Goal: Transaction & Acquisition: Purchase product/service

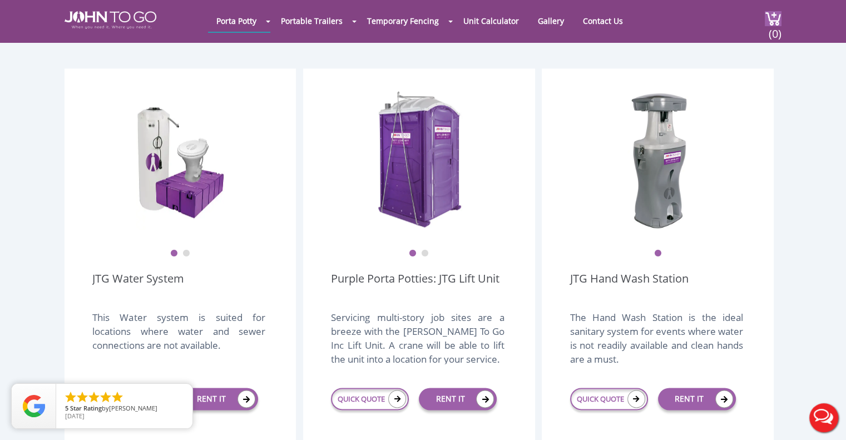
click at [592, 15] on div at bounding box center [423, 220] width 846 height 440
click at [478, 21] on link "Unit Calculator" at bounding box center [491, 21] width 72 height 22
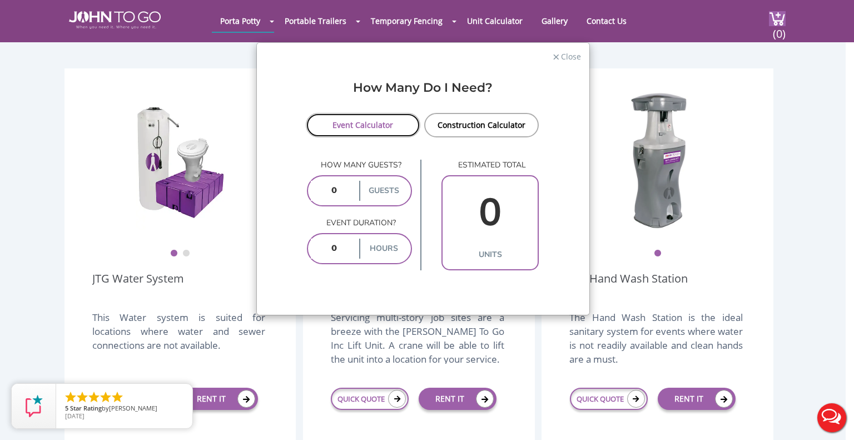
click at [385, 126] on link "Event Calculator" at bounding box center [363, 125] width 115 height 24
click at [337, 188] on input "number" at bounding box center [334, 191] width 46 height 20
type input "8000"
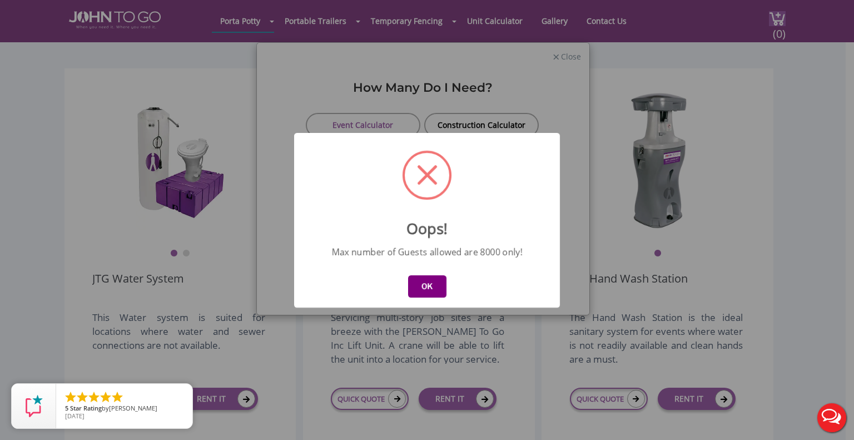
click at [428, 287] on button "OK" at bounding box center [427, 286] width 38 height 22
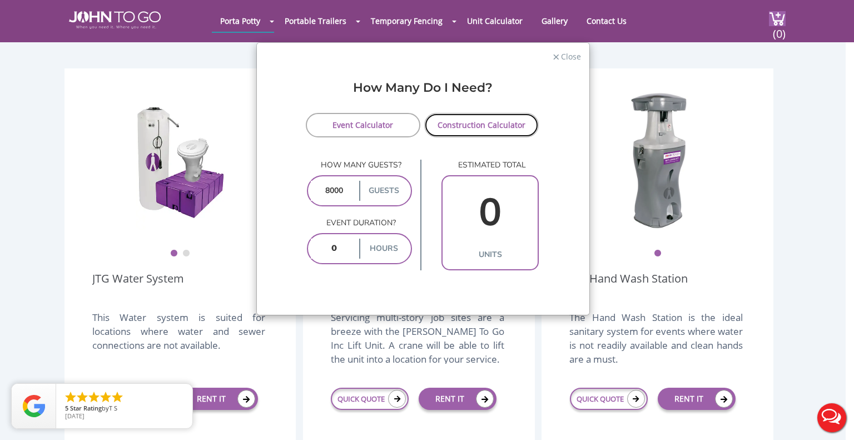
click at [479, 121] on link "Construction Calculator" at bounding box center [481, 125] width 115 height 24
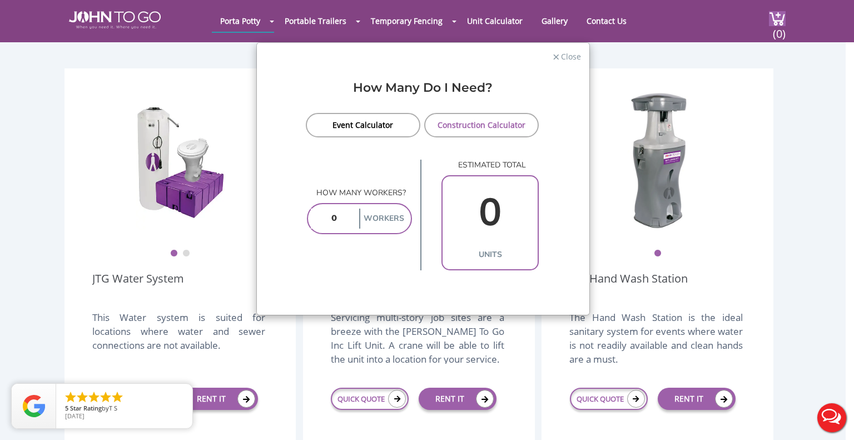
click at [357, 219] on div "Workers" at bounding box center [360, 218] width 106 height 31
click at [341, 219] on input "number" at bounding box center [334, 219] width 46 height 20
click at [381, 126] on link "Event Calculator" at bounding box center [363, 125] width 115 height 24
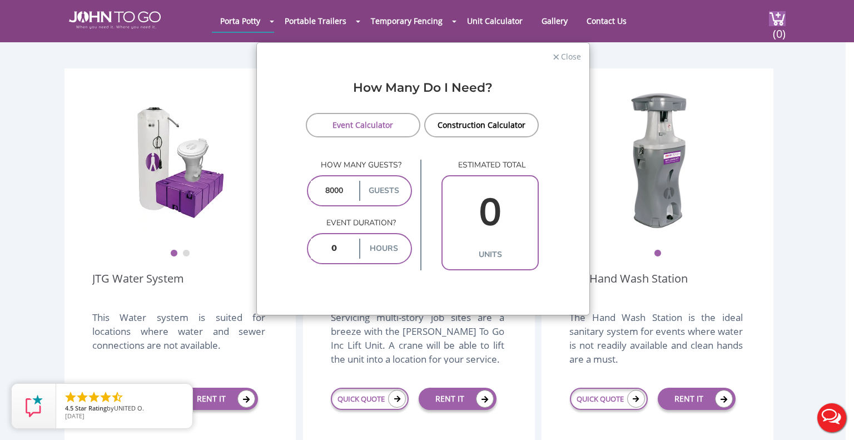
click at [323, 247] on input "number" at bounding box center [334, 249] width 46 height 20
type input "8"
type input "62"
type input "8"
click at [350, 202] on div "8000 guests" at bounding box center [360, 190] width 106 height 31
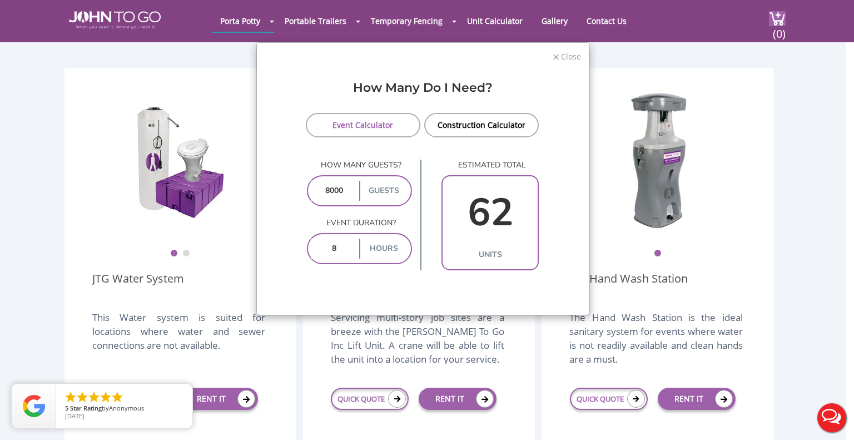
click at [572, 52] on span "Close" at bounding box center [570, 55] width 21 height 11
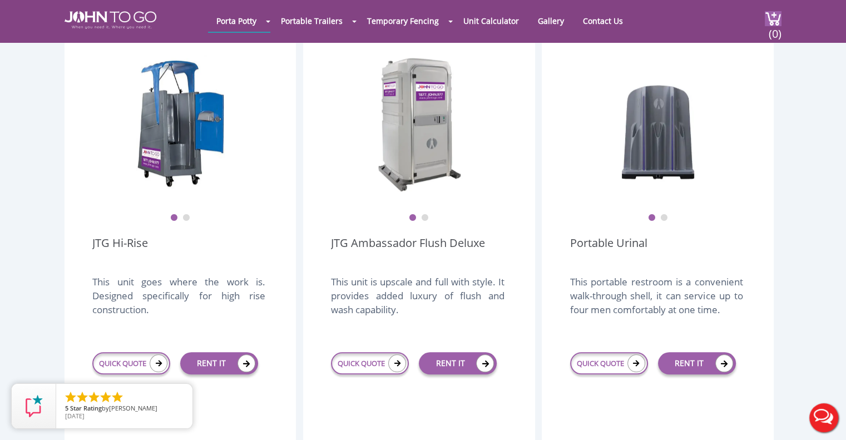
scroll to position [802, 0]
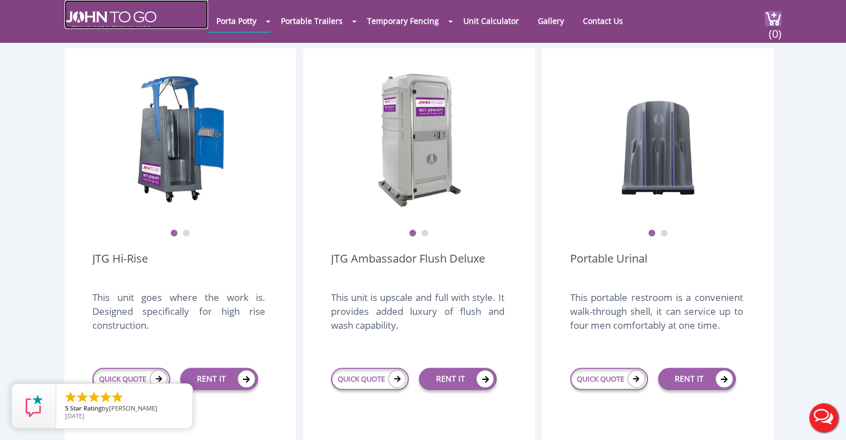
click at [102, 24] on img at bounding box center [111, 20] width 92 height 18
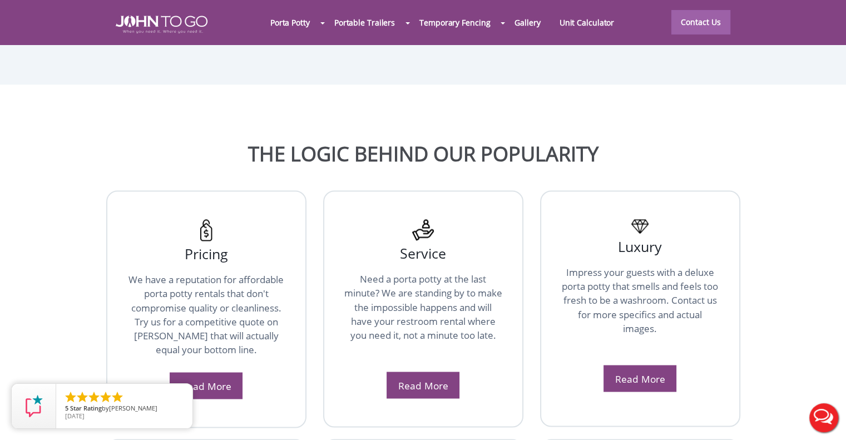
scroll to position [1817, 0]
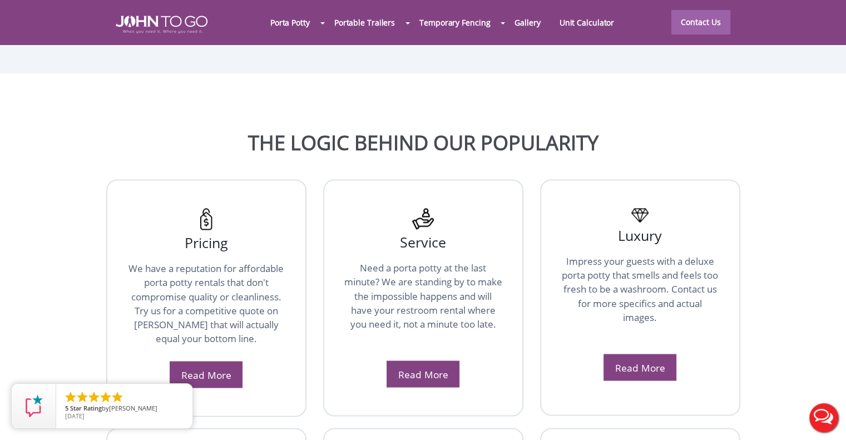
click at [183, 349] on div "Pricing We have a reputation for affordable porta potty rentals that don't comp…" at bounding box center [206, 297] width 200 height 237
click at [202, 321] on div "Pricing We have a reputation for affordable porta potty rentals that don't comp…" at bounding box center [206, 297] width 200 height 237
click at [202, 361] on div "Read More" at bounding box center [206, 374] width 73 height 27
click at [191, 368] on link "Read More" at bounding box center [206, 374] width 50 height 13
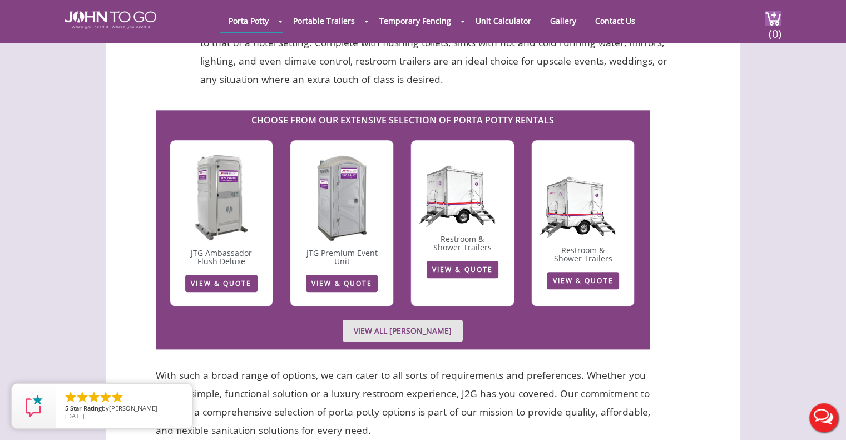
scroll to position [1193, 0]
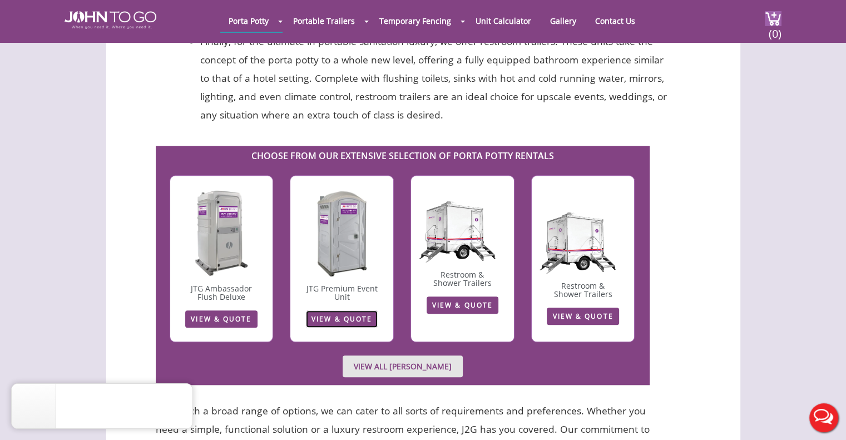
click at [334, 310] on link "VIEW & QUOTE" at bounding box center [342, 318] width 72 height 17
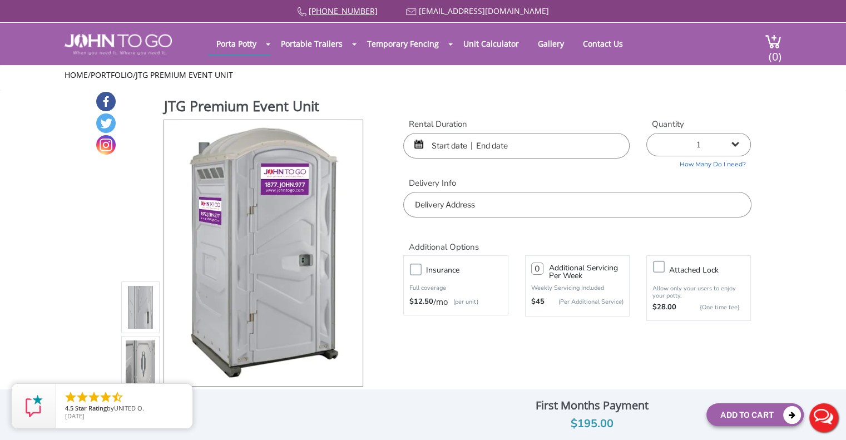
click at [509, 150] on input "text" at bounding box center [516, 146] width 226 height 26
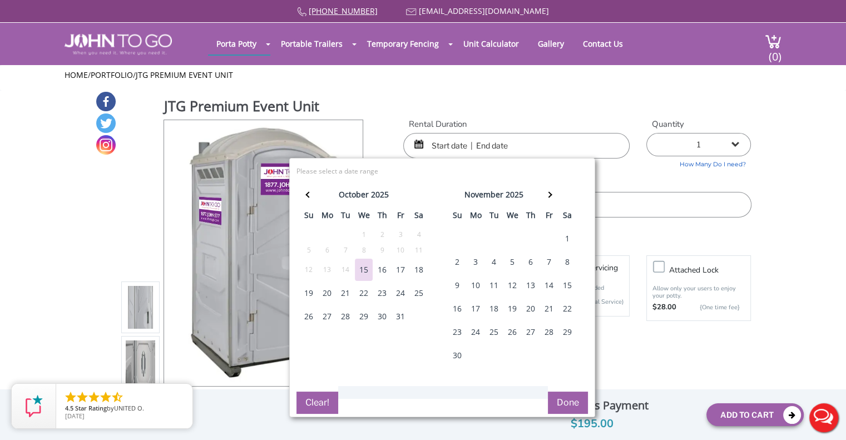
click at [733, 145] on select "1 2 (5% discount) 3 (8% discount) 4 (10% discount) 5 (12% discount) 6 (12% disc…" at bounding box center [698, 144] width 105 height 23
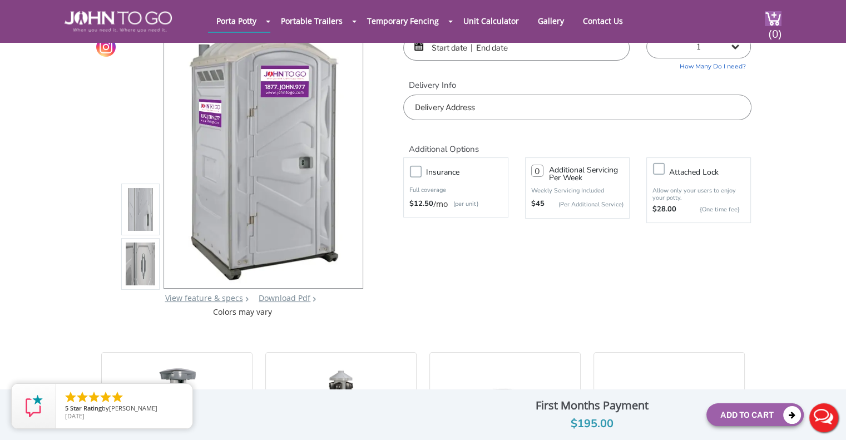
scroll to position [56, 0]
drag, startPoint x: 734, startPoint y: 46, endPoint x: 774, endPoint y: 173, distance: 133.5
click at [735, 49] on select "1 2 (5% discount) 3 (8% discount) 4 (10% discount) 5 (12% discount) 6 (12% disc…" at bounding box center [698, 46] width 105 height 23
select select "799"
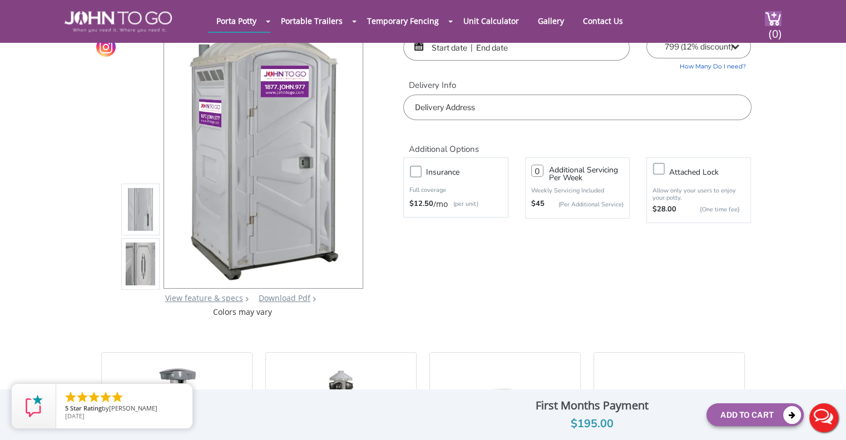
click at [646, 35] on select "1 2 (5% discount) 3 (8% discount) 4 (10% discount) 5 (12% discount) 6 (12% disc…" at bounding box center [698, 46] width 105 height 23
type input "0"
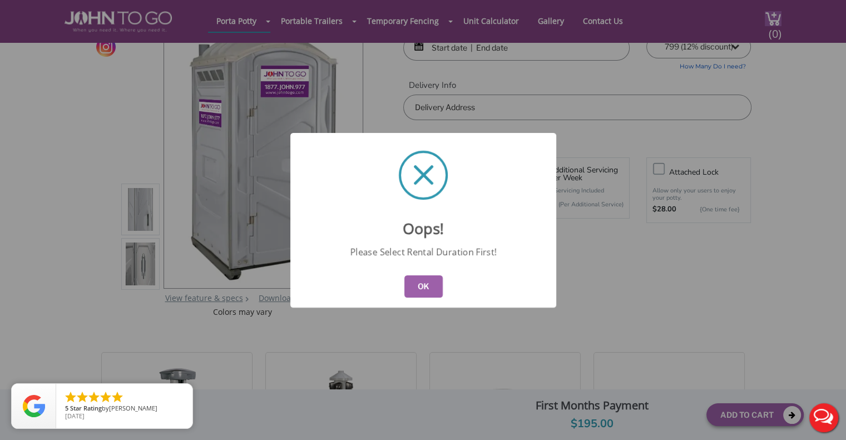
click at [431, 275] on button "OK" at bounding box center [423, 286] width 38 height 22
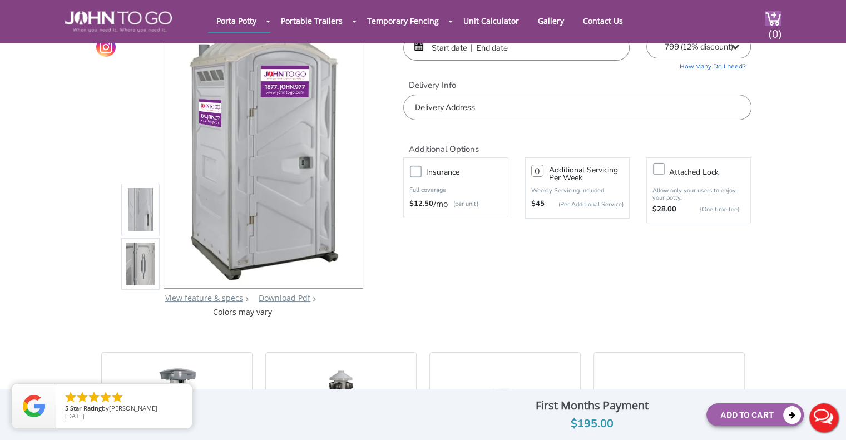
scroll to position [0, 0]
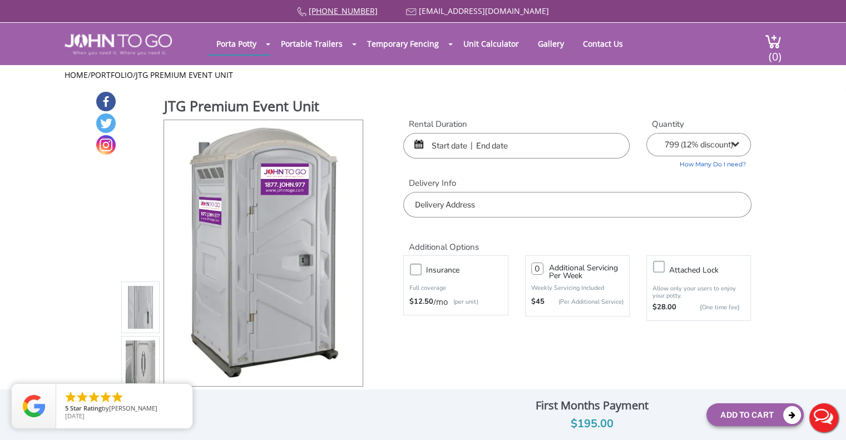
click at [540, 140] on input "text" at bounding box center [516, 146] width 226 height 26
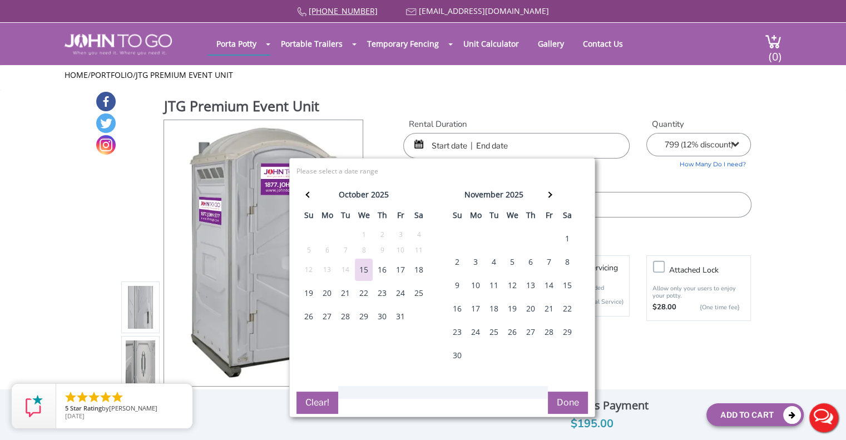
click at [399, 264] on div "17" at bounding box center [400, 270] width 18 height 22
click at [416, 267] on div "18" at bounding box center [419, 270] width 18 height 22
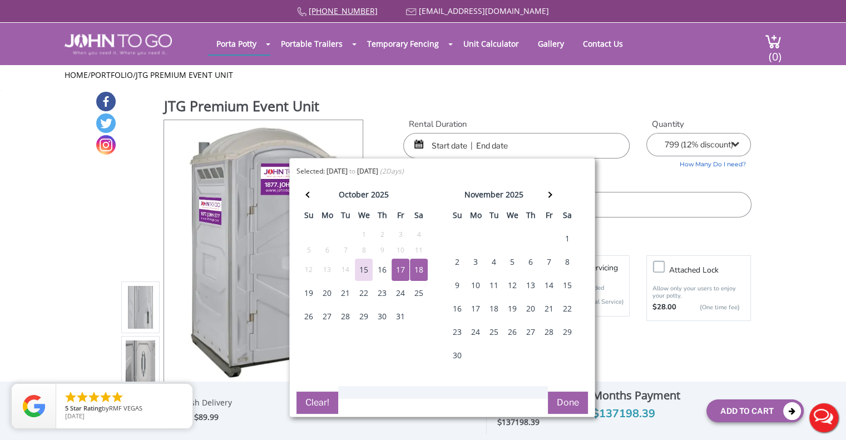
type input "10/17/2025 to 10/18/2025"
click at [567, 398] on button "Done" at bounding box center [568, 402] width 40 height 22
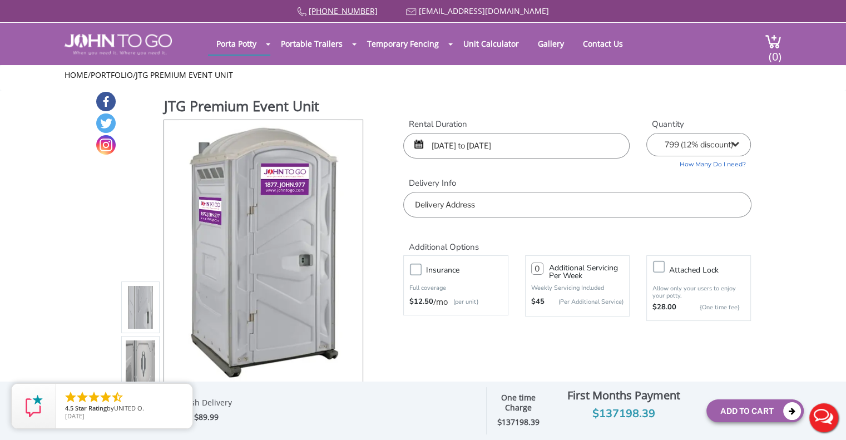
click at [514, 210] on input "text" at bounding box center [577, 205] width 348 height 26
paste input "2217 NW 5th Ave., Miami, FL 33127."
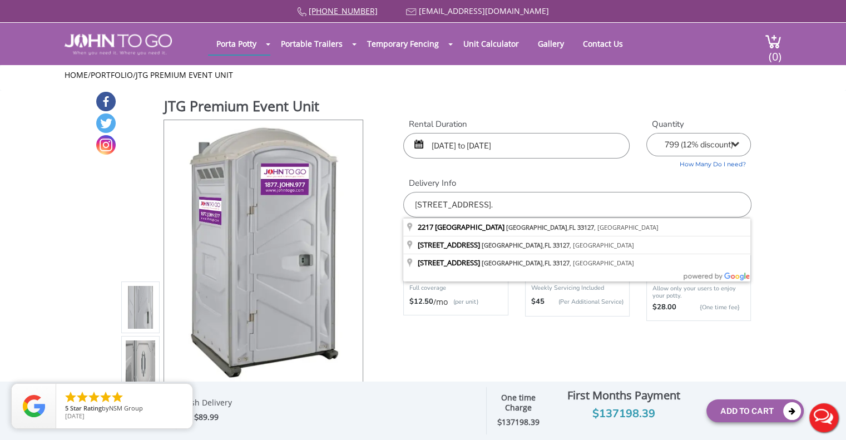
type input "2217 NW 5th Ave., Miami, FL 33127."
click at [447, 350] on div "877 564 6977 info@johntogo.com Porta Potty Portable Toilets ADA Accessible Unit…" at bounding box center [423, 227] width 846 height 454
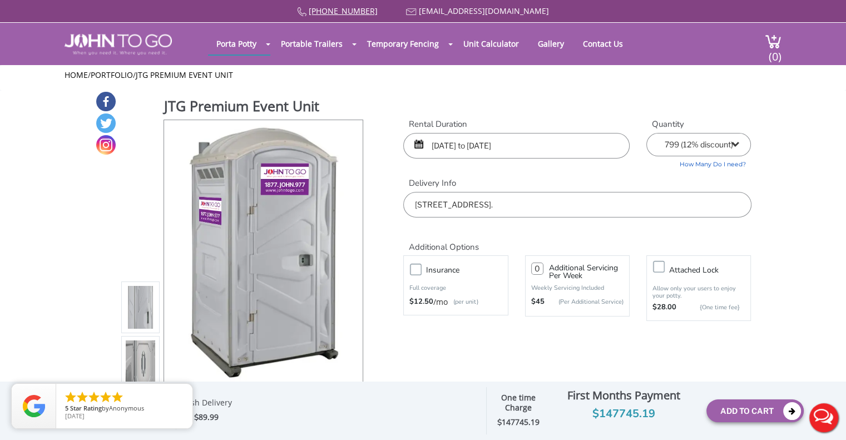
click at [714, 165] on link "How Many Do I need?" at bounding box center [698, 162] width 105 height 13
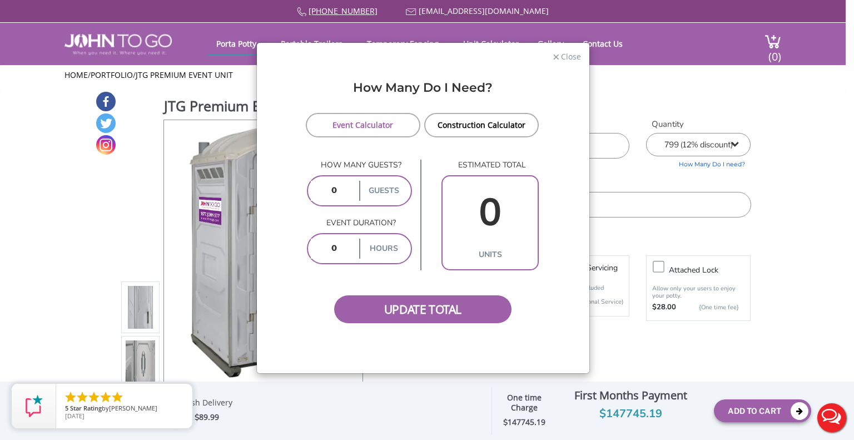
click at [340, 196] on input "number" at bounding box center [334, 191] width 46 height 20
type input "25000"
click at [391, 312] on span "Update Total" at bounding box center [423, 309] width 178 height 28
click at [335, 239] on input "number" at bounding box center [334, 249] width 46 height 20
type input "12"
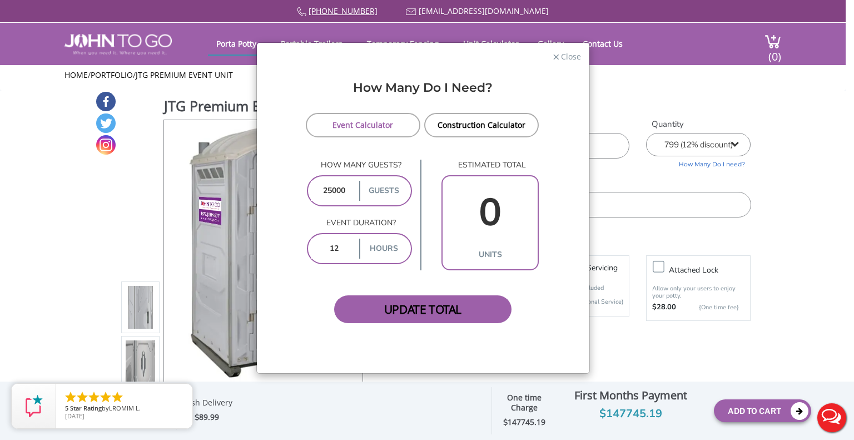
click at [400, 318] on span "Update Total" at bounding box center [423, 309] width 178 height 28
click at [398, 128] on link "Event Calculator" at bounding box center [363, 125] width 115 height 24
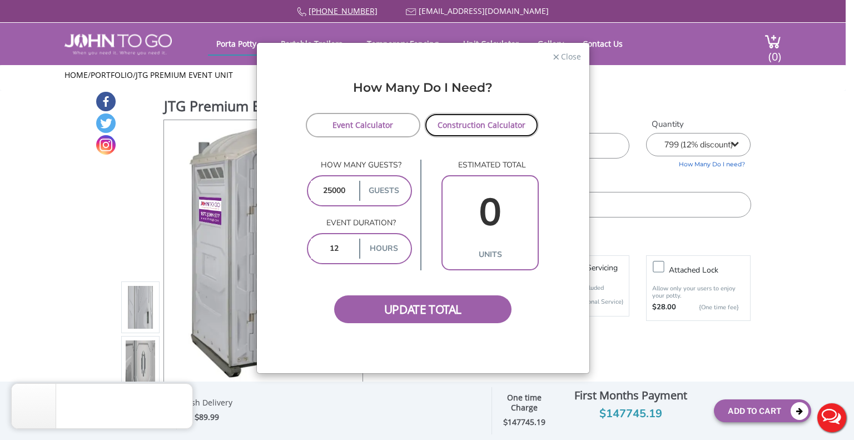
click at [488, 124] on link "Construction Calculator" at bounding box center [481, 125] width 115 height 24
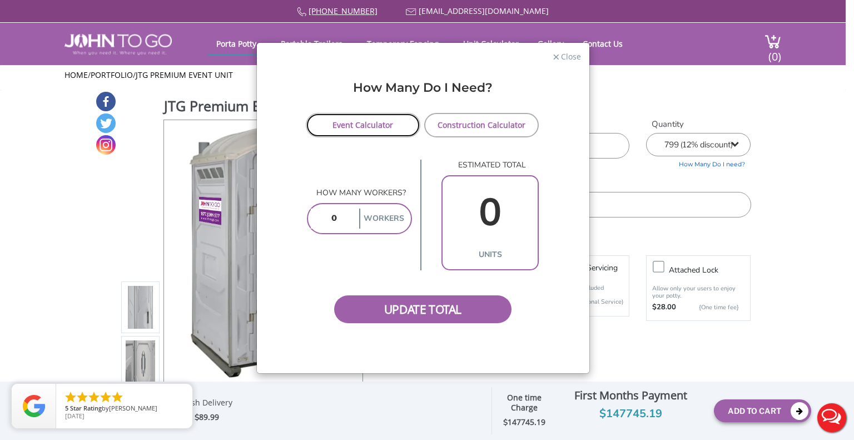
click at [367, 127] on link "Event Calculator" at bounding box center [363, 125] width 115 height 24
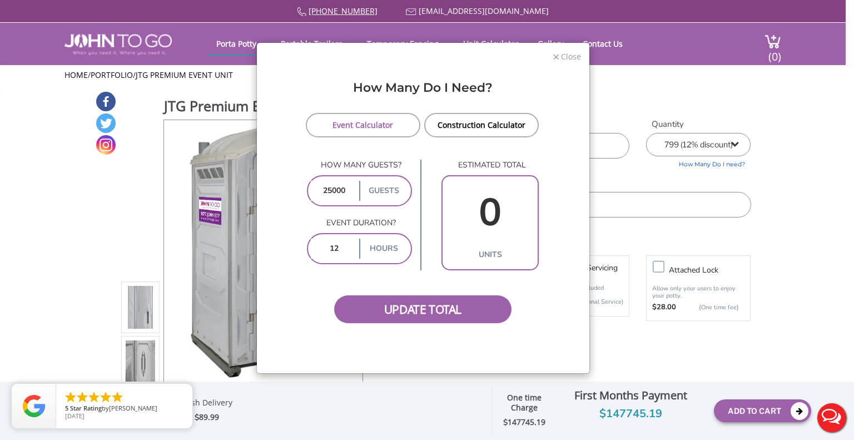
click at [563, 51] on span "Close" at bounding box center [570, 55] width 21 height 11
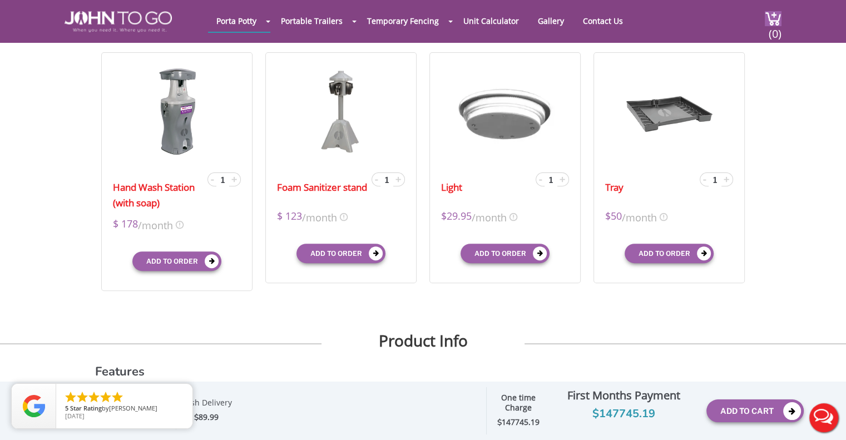
scroll to position [355, 0]
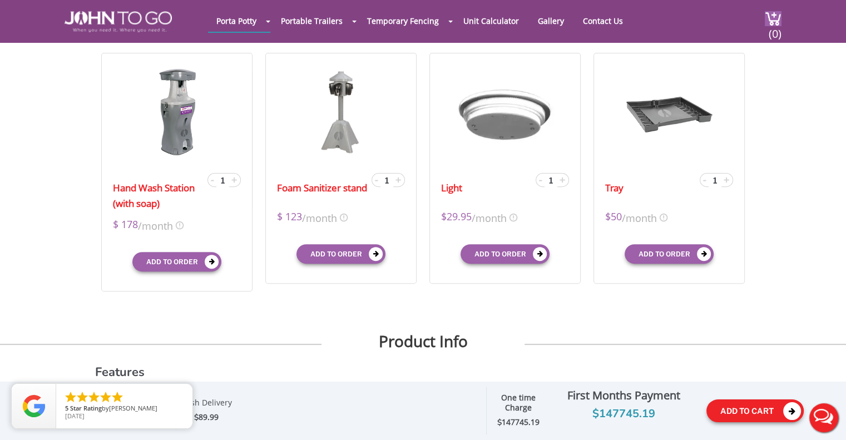
click at [736, 404] on button "Add To Cart" at bounding box center [754, 410] width 97 height 23
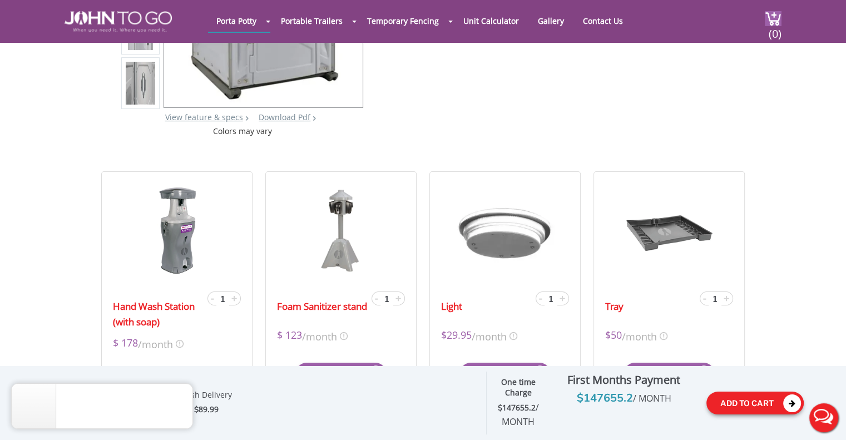
scroll to position [311, 0]
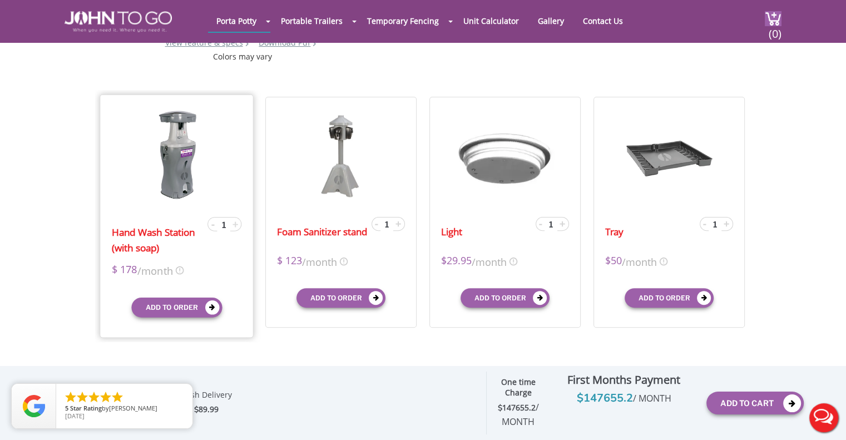
click at [234, 226] on span "+" at bounding box center [235, 223] width 6 height 13
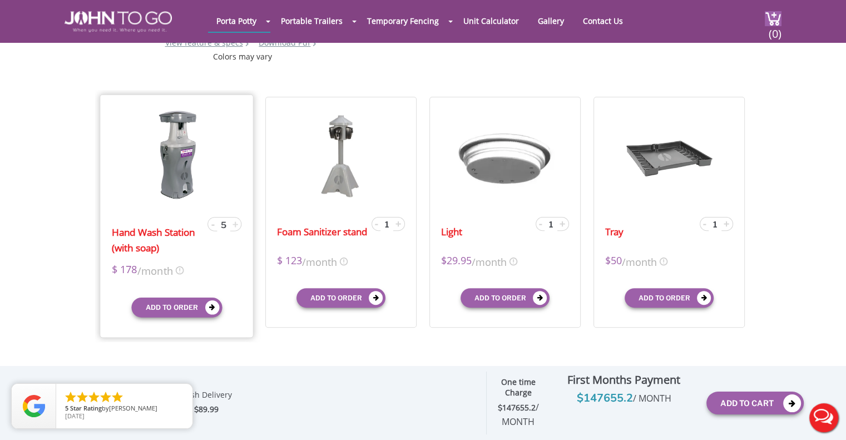
type input "6"
click at [223, 221] on input "6" at bounding box center [223, 225] width 13 height 13
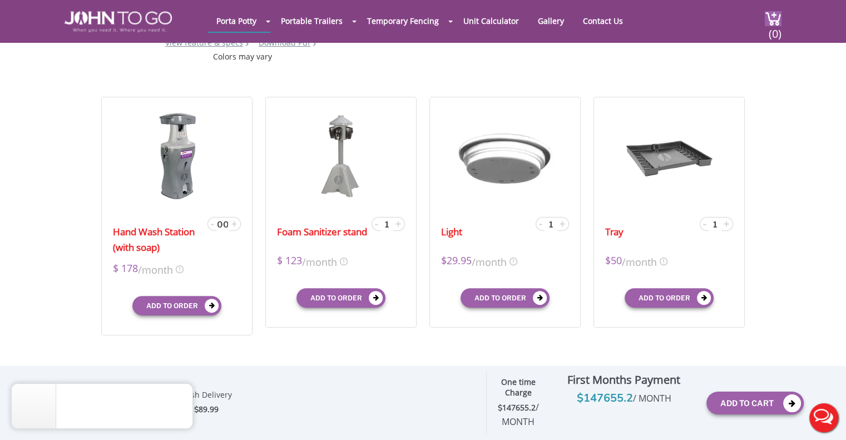
scroll to position [0, 11]
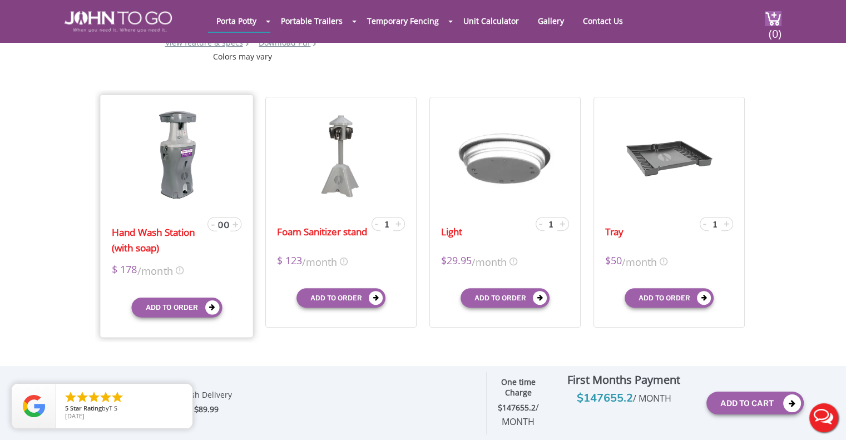
type input "1000"
click at [247, 262] on div "Hand Wash Station (with soap) - 1000 + $ 178 /month X $170 /month $165 mid-term…" at bounding box center [177, 217] width 154 height 244
click at [225, 220] on input "1000" at bounding box center [223, 225] width 13 height 13
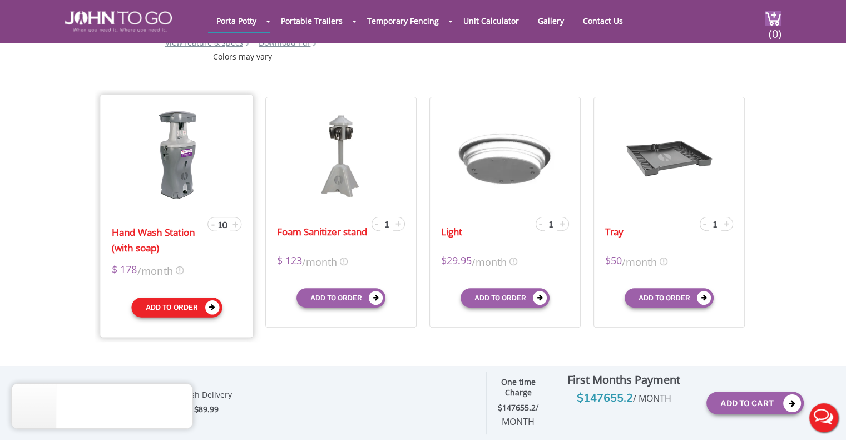
click at [189, 297] on button "Add to order" at bounding box center [176, 307] width 91 height 20
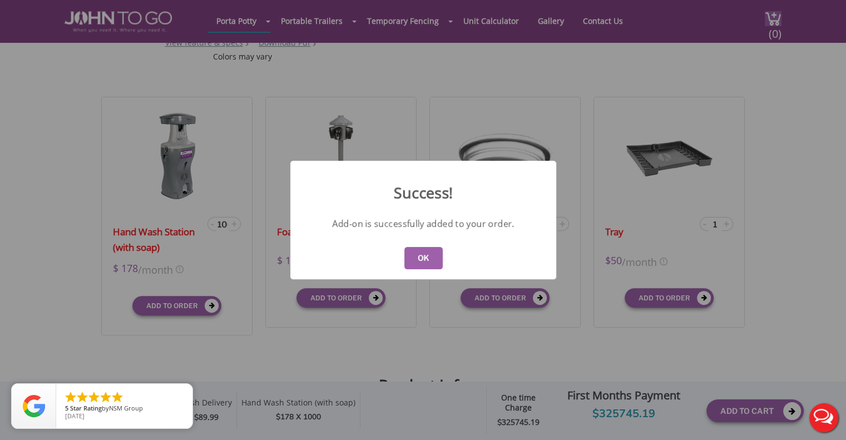
click at [430, 252] on button "OK" at bounding box center [423, 258] width 38 height 22
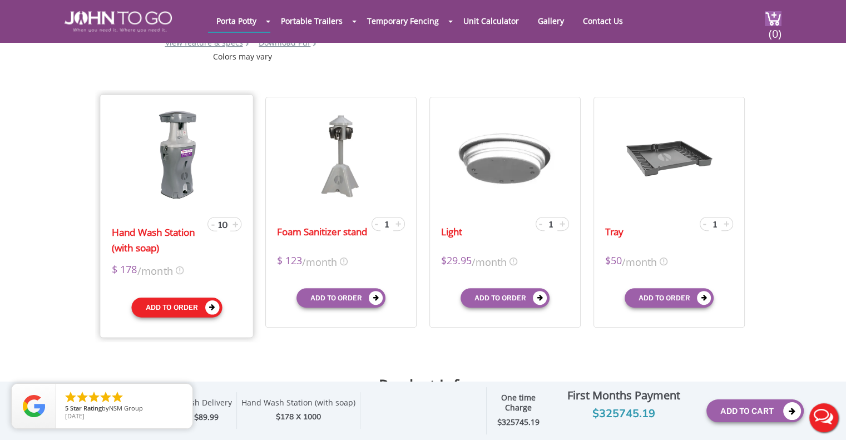
click at [196, 301] on button "Add to order" at bounding box center [176, 307] width 91 height 20
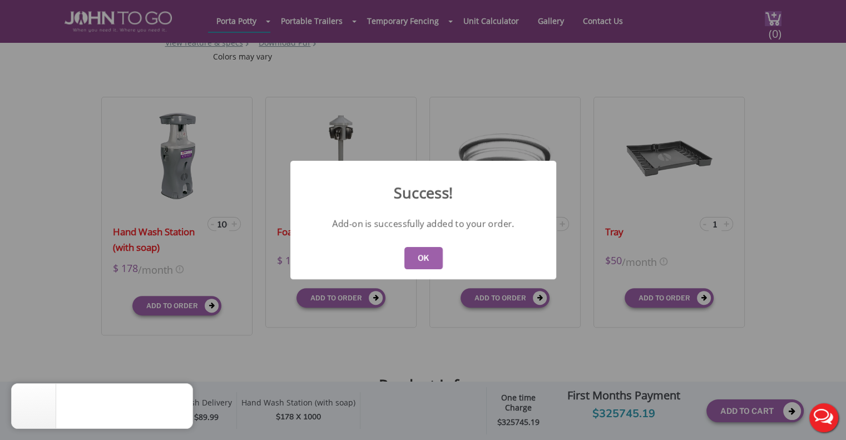
click at [414, 250] on button "OK" at bounding box center [423, 258] width 38 height 22
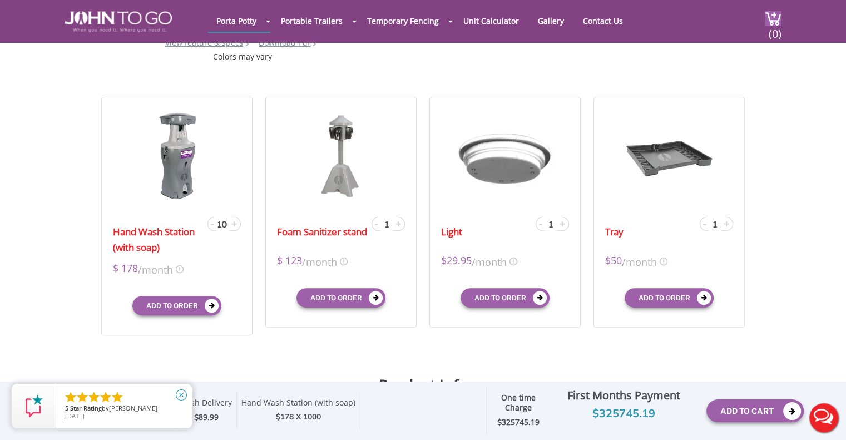
click at [181, 396] on icon "close" at bounding box center [181, 394] width 11 height 11
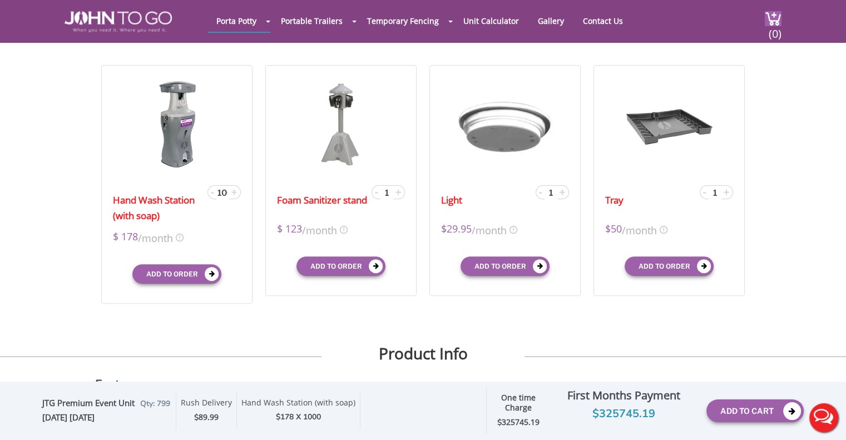
scroll to position [338, 0]
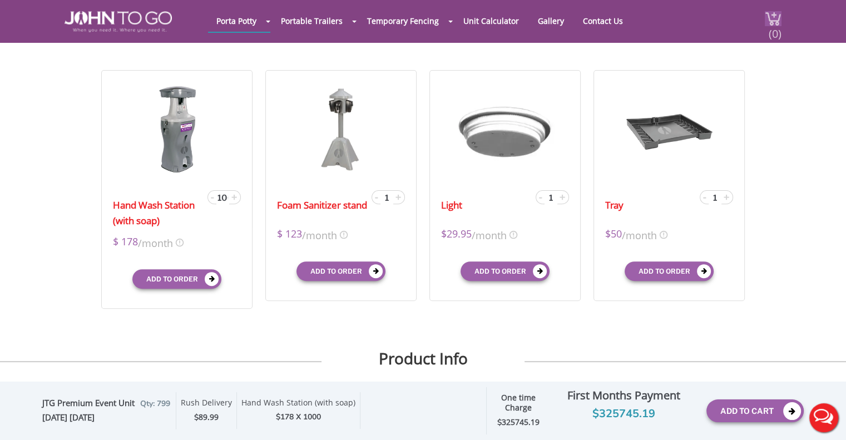
click at [780, 21] on span "(0)" at bounding box center [774, 29] width 13 height 24
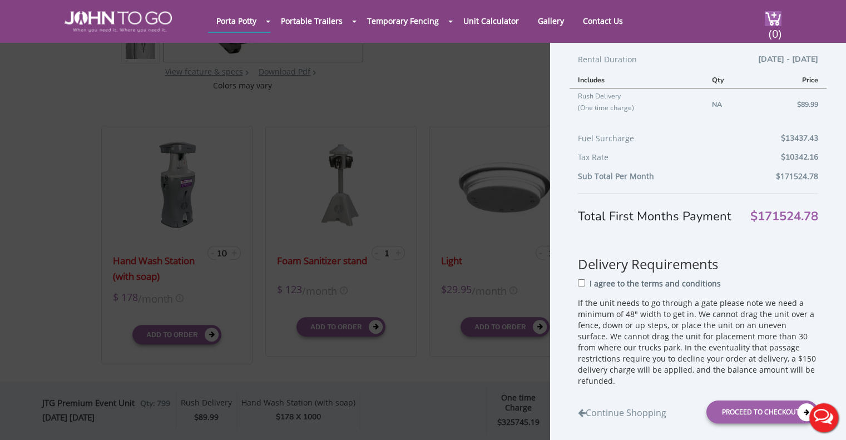
scroll to position [0, 0]
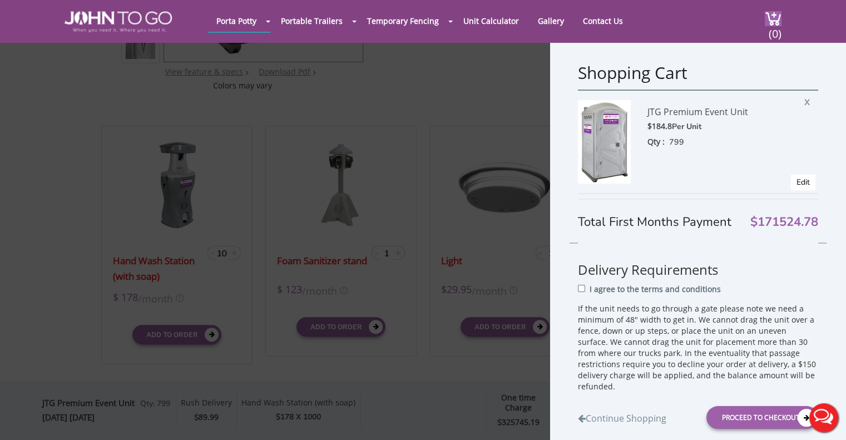
click at [446, 121] on div "Shopping Cart JTG Premium Event Unit $184.8 Per Unit Qty : 799 X Edit Rental Du…" at bounding box center [423, 220] width 846 height 440
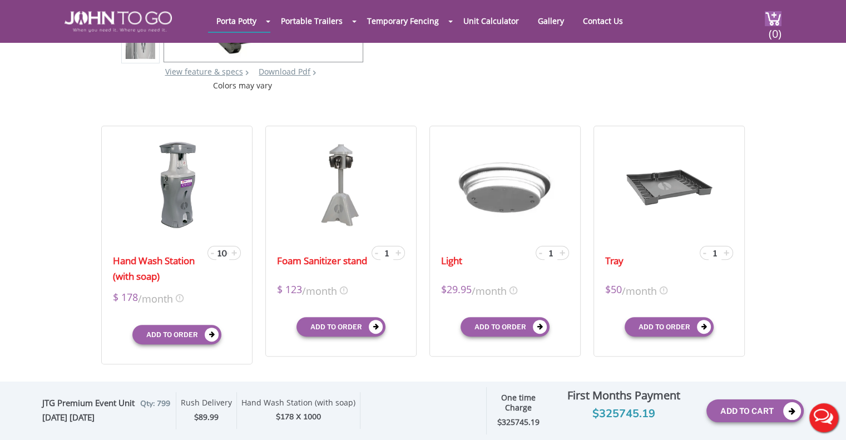
click at [296, 406] on div "Hand Wash Station (with soap)" at bounding box center [298, 404] width 114 height 13
click at [225, 251] on input "1000" at bounding box center [223, 253] width 13 height 13
click at [411, 370] on div "Hand Wash Station (with soap) - 1000 + $ 178 /month X $170 /month $165 mid-term…" at bounding box center [423, 245] width 656 height 252
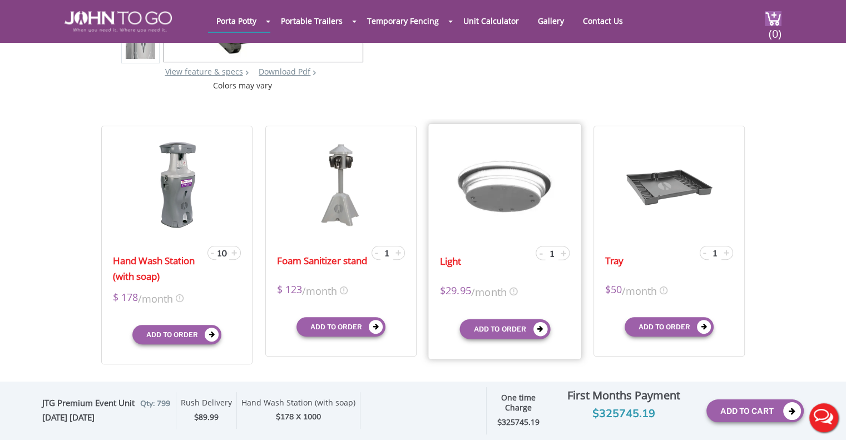
click at [554, 250] on input "1" at bounding box center [551, 253] width 13 height 13
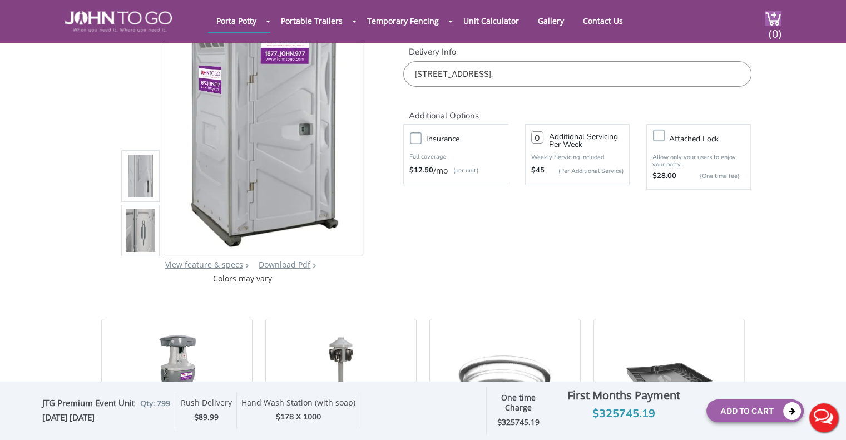
scroll to position [19, 0]
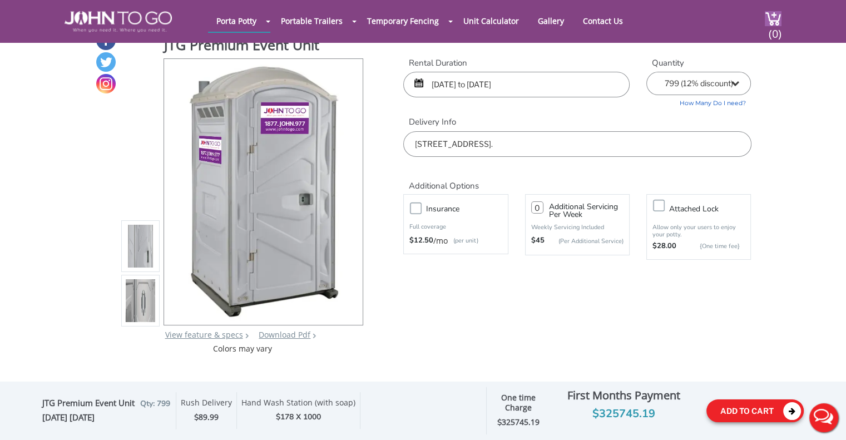
click at [758, 405] on button "Add To Cart" at bounding box center [754, 410] width 97 height 23
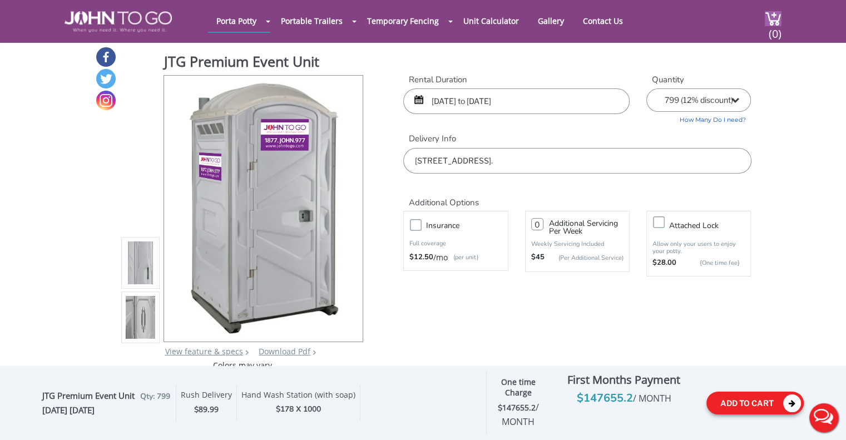
scroll to position [2, 0]
click at [768, 16] on img at bounding box center [773, 18] width 17 height 15
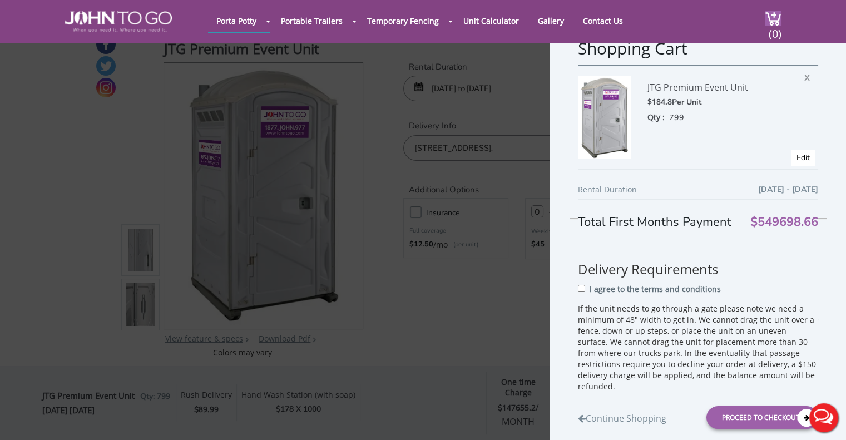
scroll to position [27, 0]
click at [796, 151] on link "Edit" at bounding box center [802, 155] width 13 height 11
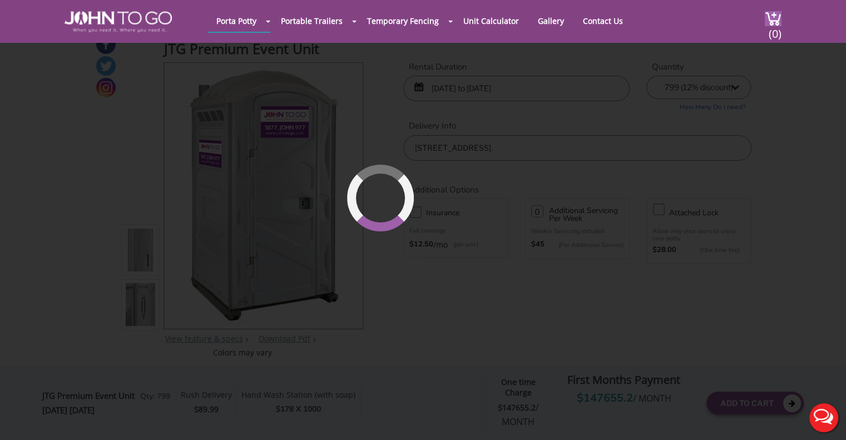
type input "10/17/2025 to 10/18/2025"
select select "799"
type input "0"
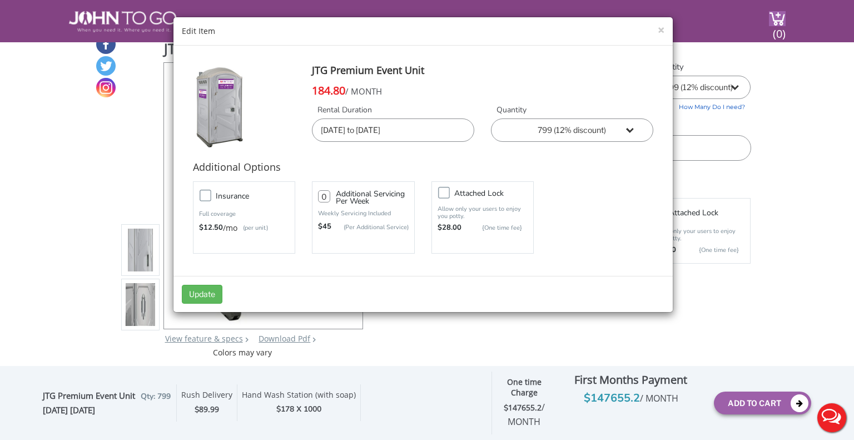
click at [629, 127] on select "1 2 (5% discount) 3 (8% discount) 4 (10% discount) 5 (12% discount) 6 (12% disc…" at bounding box center [572, 129] width 162 height 23
select select "201"
click at [491, 118] on select "1 2 (5% discount) 3 (8% discount) 4 (10% discount) 5 (12% discount) 6 (12% disc…" at bounding box center [572, 129] width 162 height 23
click at [207, 295] on button "Update" at bounding box center [202, 294] width 41 height 19
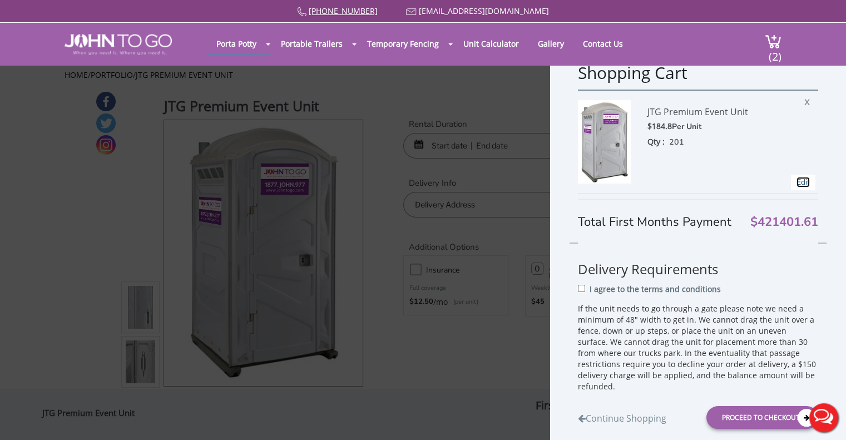
click at [796, 187] on link "Edit" at bounding box center [802, 182] width 13 height 11
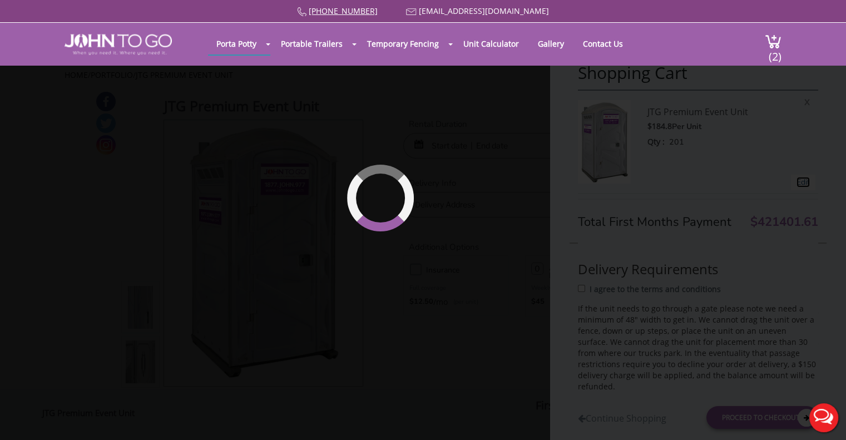
type input "[DATE] to [DATE]"
select select "201"
type input "0"
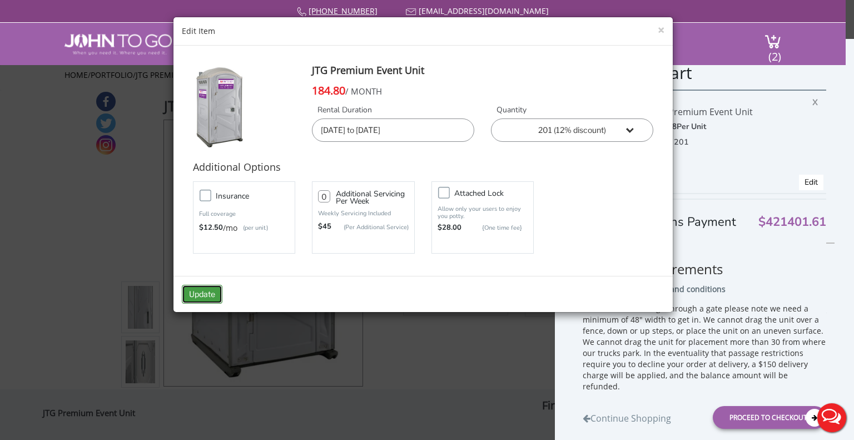
click at [204, 299] on button "Update" at bounding box center [202, 294] width 41 height 19
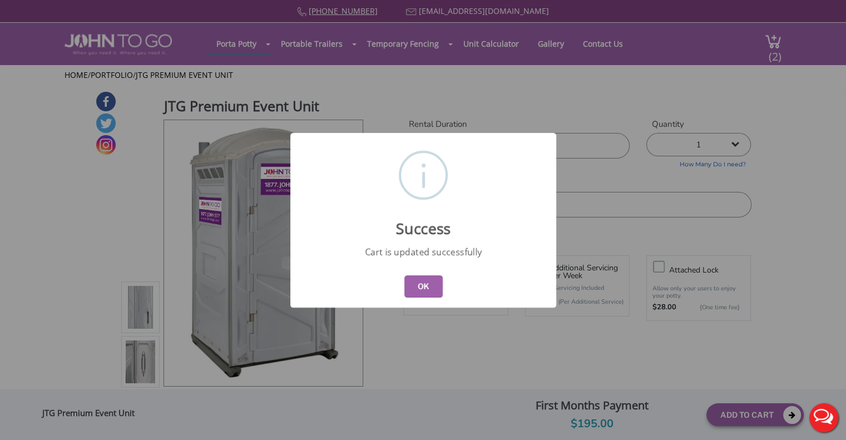
click at [423, 275] on button "OK" at bounding box center [423, 286] width 38 height 22
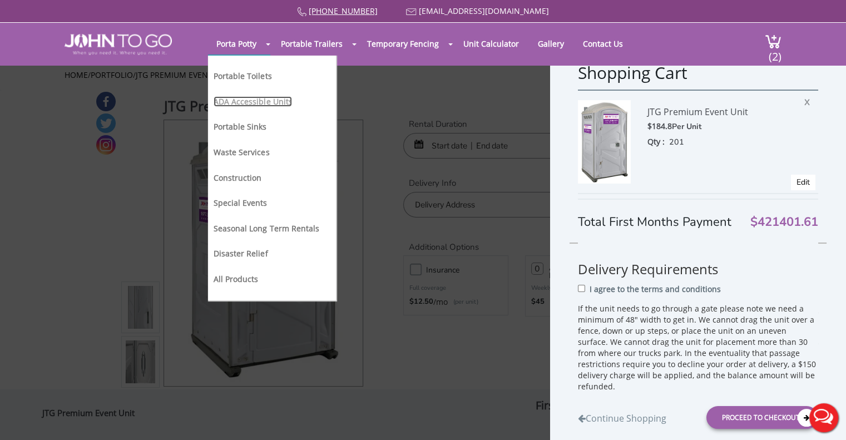
click at [259, 96] on link "ADA Accessible Units" at bounding box center [253, 101] width 78 height 11
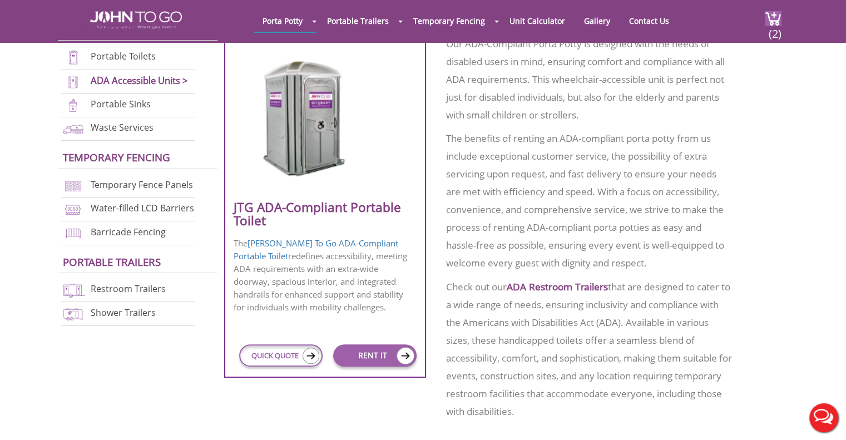
scroll to position [462, 0]
click at [383, 353] on link "RENT IT" at bounding box center [374, 356] width 83 height 22
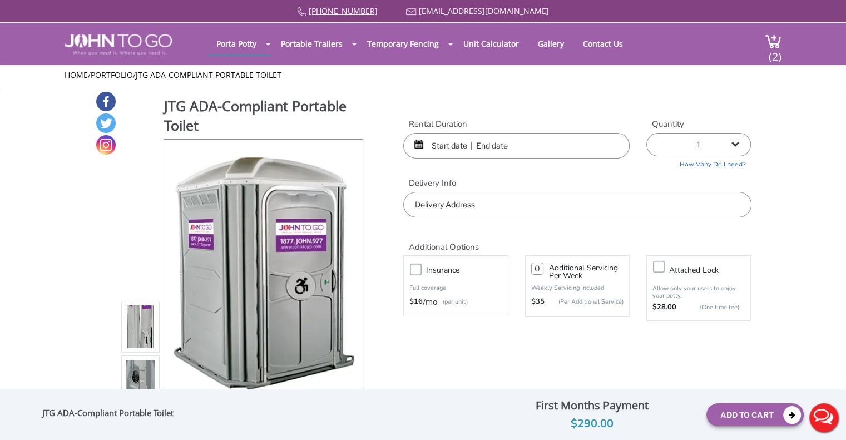
click at [741, 142] on select "1 2 (5% discount) 3 (8% discount) 4 (10% discount) 5 (12% discount) 6 (12% disc…" at bounding box center [698, 144] width 105 height 23
select select "202"
click at [646, 133] on select "1 2 (5% discount) 3 (8% discount) 4 (10% discount) 5 (12% discount) 6 (12% disc…" at bounding box center [698, 144] width 105 height 23
type input "0"
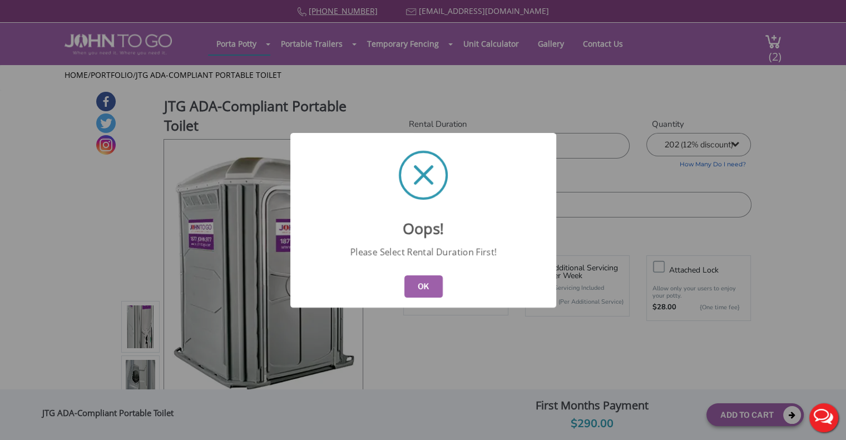
click at [436, 282] on button "OK" at bounding box center [423, 286] width 38 height 22
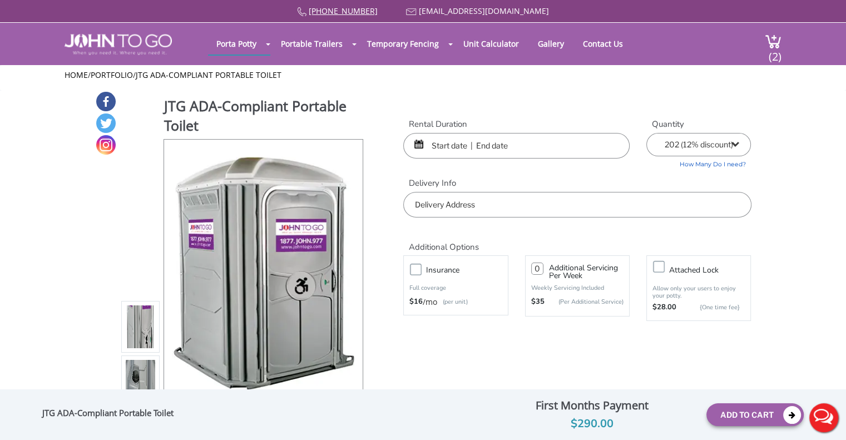
click at [525, 144] on input "text" at bounding box center [516, 146] width 226 height 26
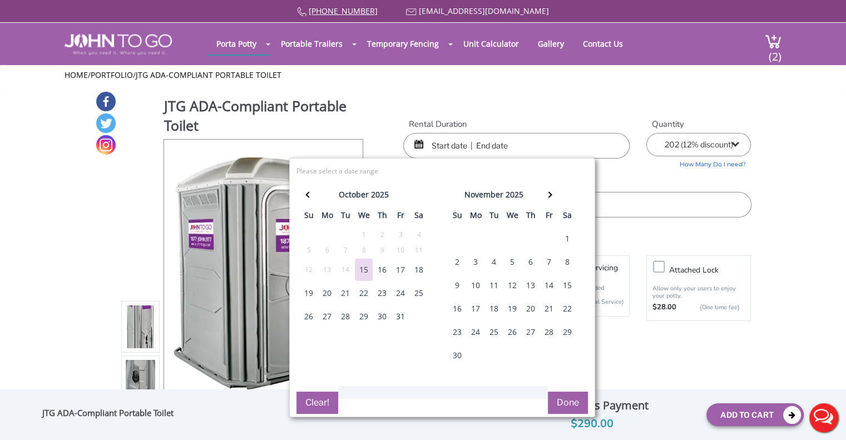
click at [396, 269] on div "17" at bounding box center [400, 270] width 18 height 22
click at [418, 268] on div "18" at bounding box center [419, 270] width 18 height 22
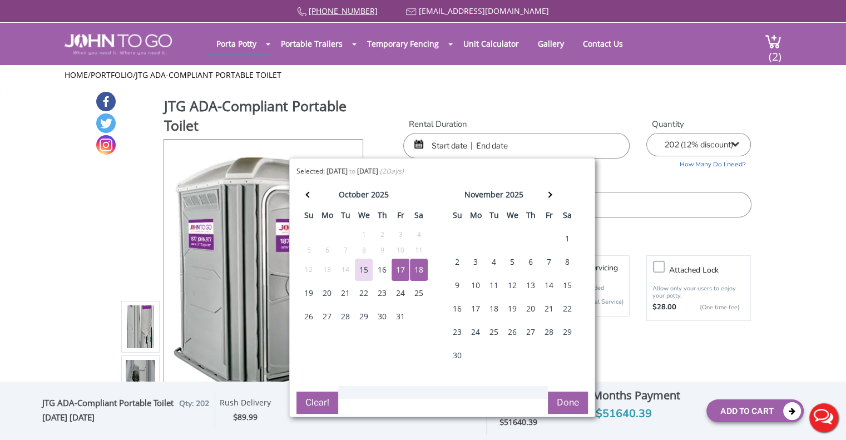
type input "10/17/2025 to 10/18/2025"
click at [572, 395] on button "Done" at bounding box center [568, 402] width 40 height 22
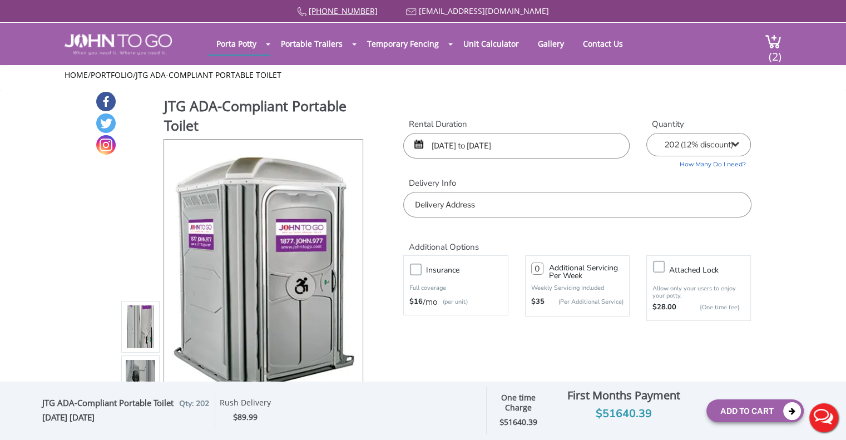
drag, startPoint x: 460, startPoint y: 204, endPoint x: 452, endPoint y: 214, distance: 13.0
paste input "2217 NW 5th Ave Miami, FL 33127"
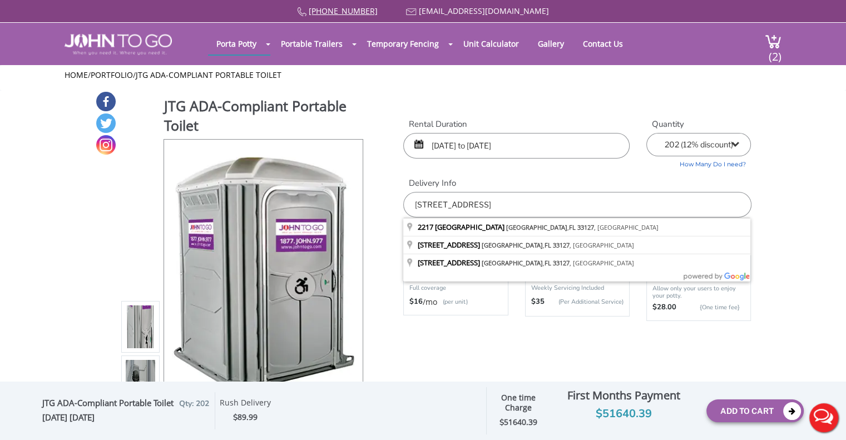
type input "2217 NW 5th Ave Miami, FL 33127"
click at [796, 255] on div "877 564 6977 info@johntogo.com Porta Potty Portable Toilets ADA Accessible Unit…" at bounding box center [423, 227] width 846 height 454
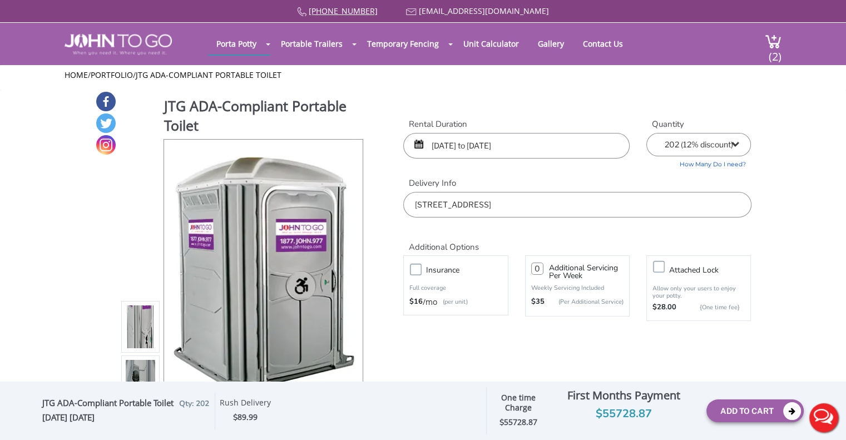
click at [742, 138] on select "1 2 (5% discount) 3 (8% discount) 4 (10% discount) 5 (12% discount) 6 (12% disc…" at bounding box center [698, 144] width 105 height 23
select select "201"
click at [646, 133] on select "1 2 (5% discount) 3 (8% discount) 4 (10% discount) 5 (12% discount) 6 (12% disc…" at bounding box center [698, 144] width 105 height 23
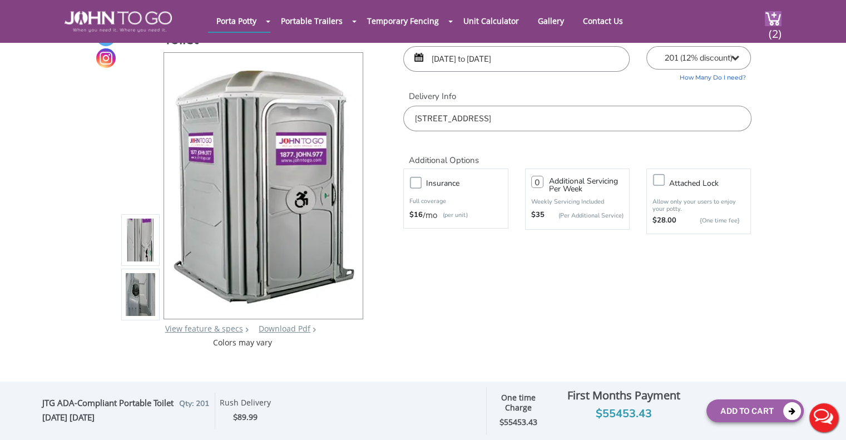
scroll to position [44, 0]
click at [740, 403] on button "Add To Cart" at bounding box center [754, 410] width 97 height 23
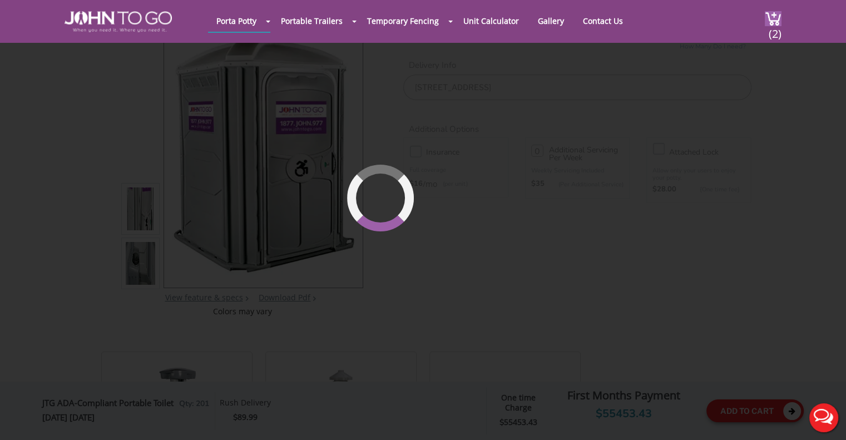
scroll to position [76, 0]
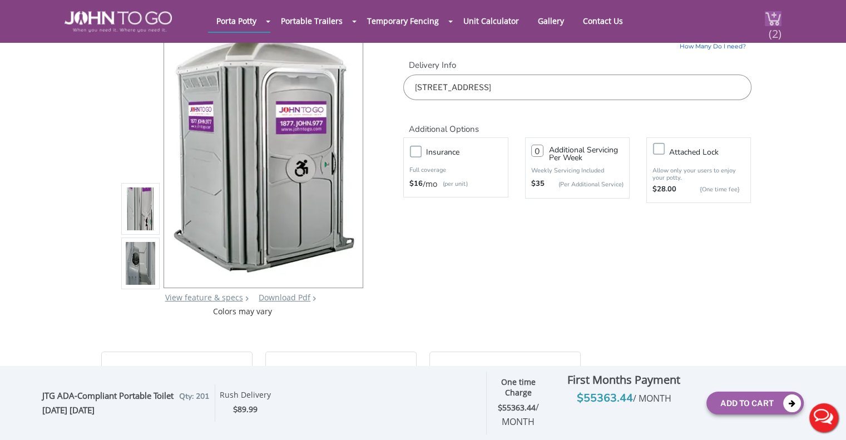
click at [775, 22] on span "(2)" at bounding box center [774, 29] width 13 height 24
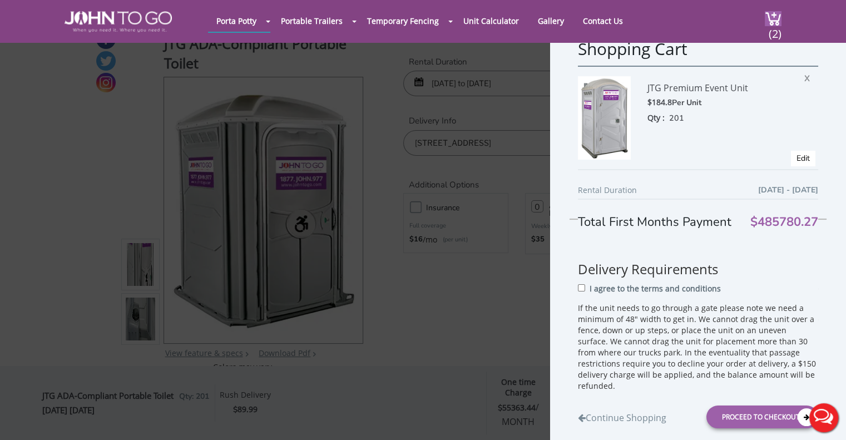
scroll to position [7, 0]
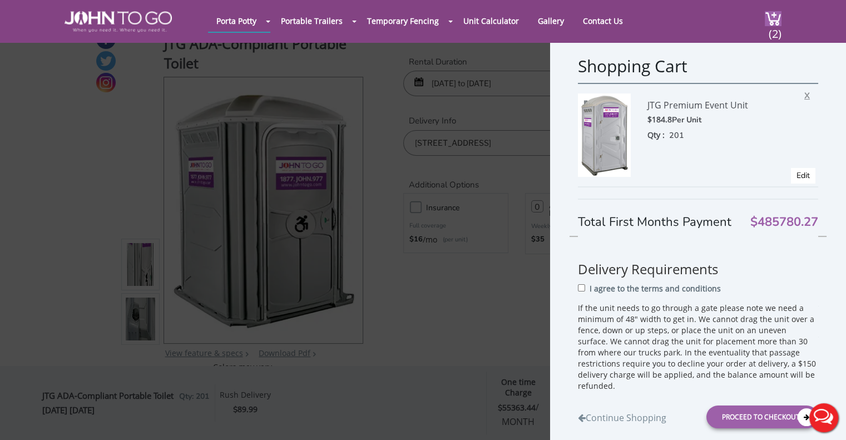
click at [804, 91] on span "X" at bounding box center [809, 94] width 11 height 14
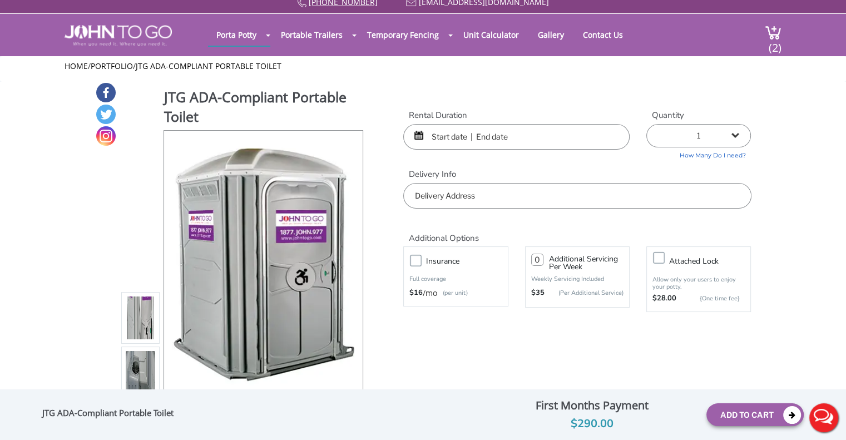
scroll to position [42, 0]
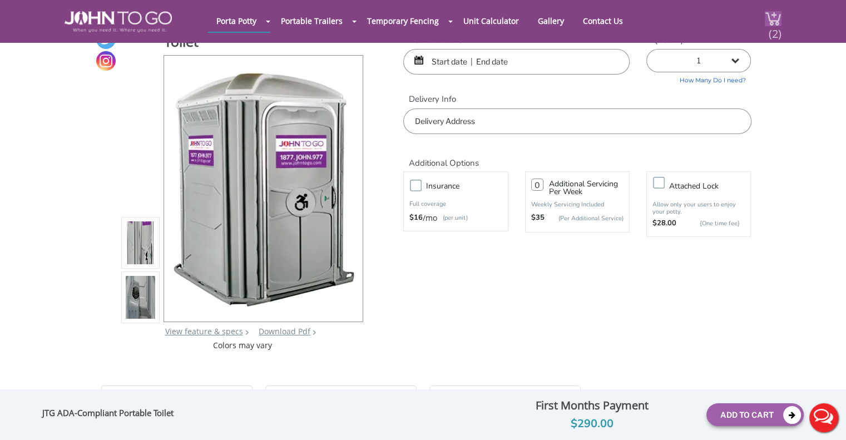
click at [765, 21] on img at bounding box center [773, 18] width 17 height 15
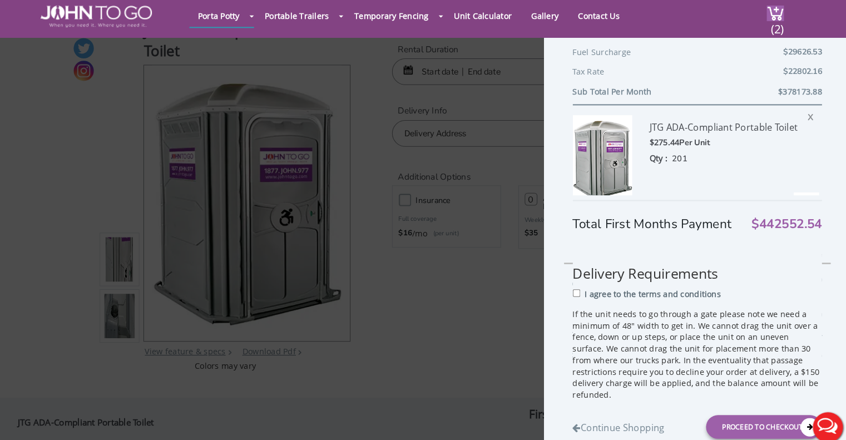
scroll to position [28, 0]
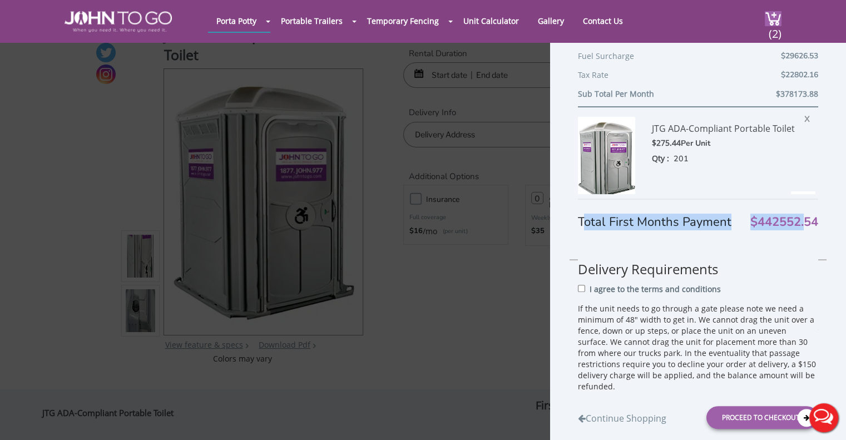
drag, startPoint x: 581, startPoint y: 222, endPoint x: 798, endPoint y: 221, distance: 217.4
click at [798, 221] on div "Total First Months Payment $442552.54" at bounding box center [698, 215] width 240 height 32
click at [652, 241] on div "Total First Months Payment $442552.54 Delivery Requirements I agree to the term…" at bounding box center [698, 318] width 240 height 248
drag, startPoint x: 578, startPoint y: 223, endPoint x: 811, endPoint y: 222, distance: 232.4
click at [811, 222] on div "Shopping Cart JTG Premium Event Unit $184.8 Per Unit Qty : 799 X Edit Rental Du…" at bounding box center [698, 243] width 296 height 409
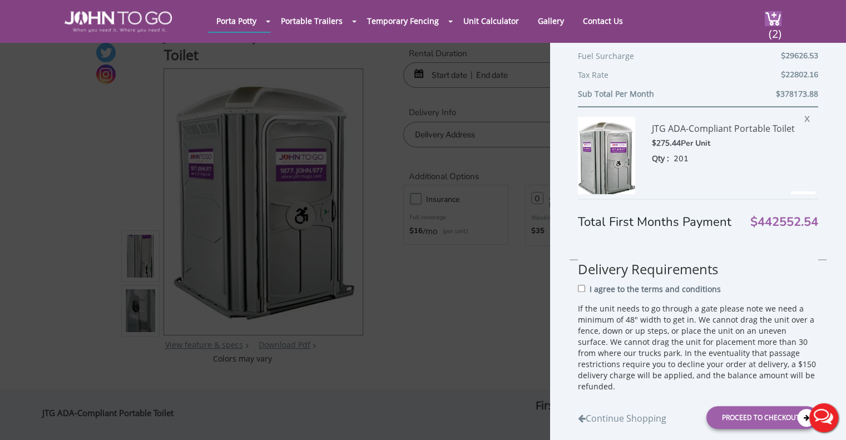
click at [758, 217] on span "$442552.54" at bounding box center [784, 222] width 68 height 12
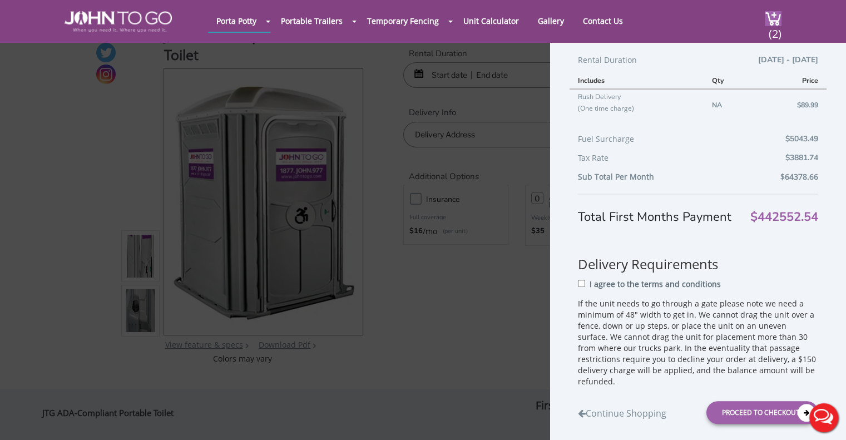
scroll to position [71, 0]
